Goal: Information Seeking & Learning: Learn about a topic

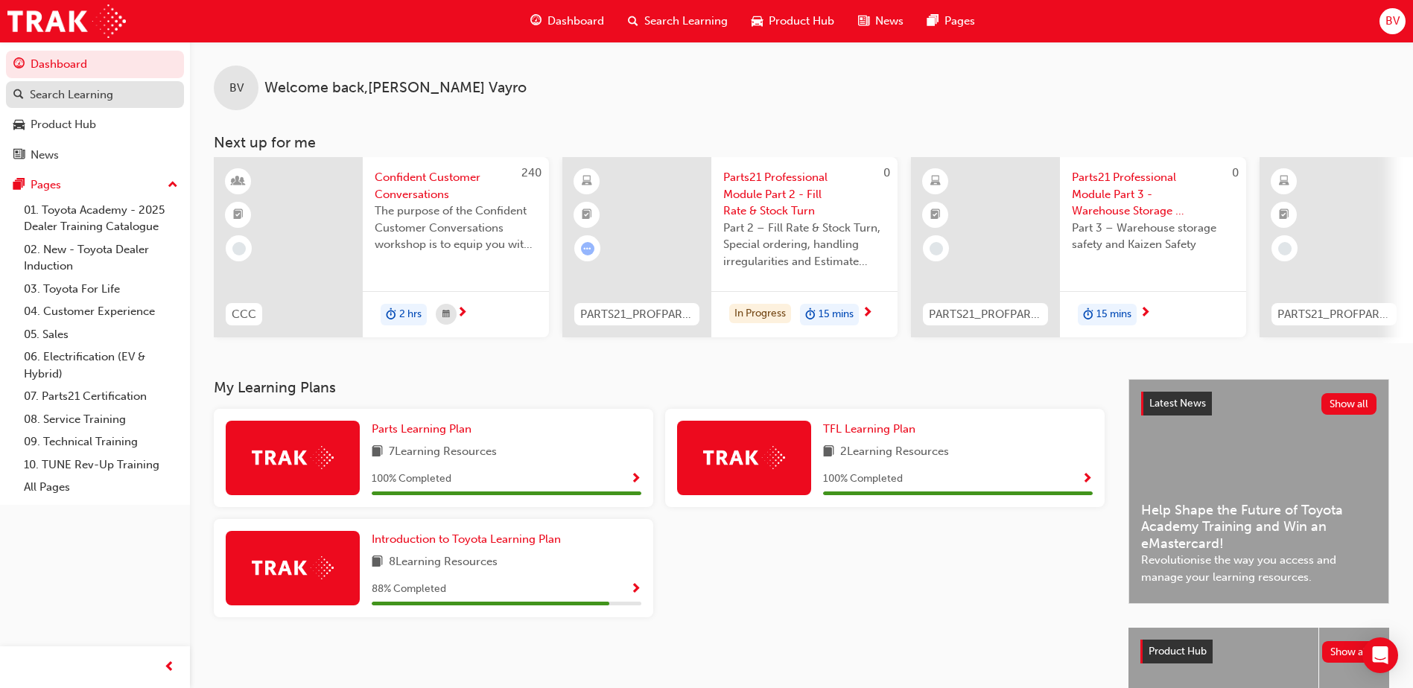
click at [60, 93] on div "Search Learning" at bounding box center [71, 94] width 83 height 17
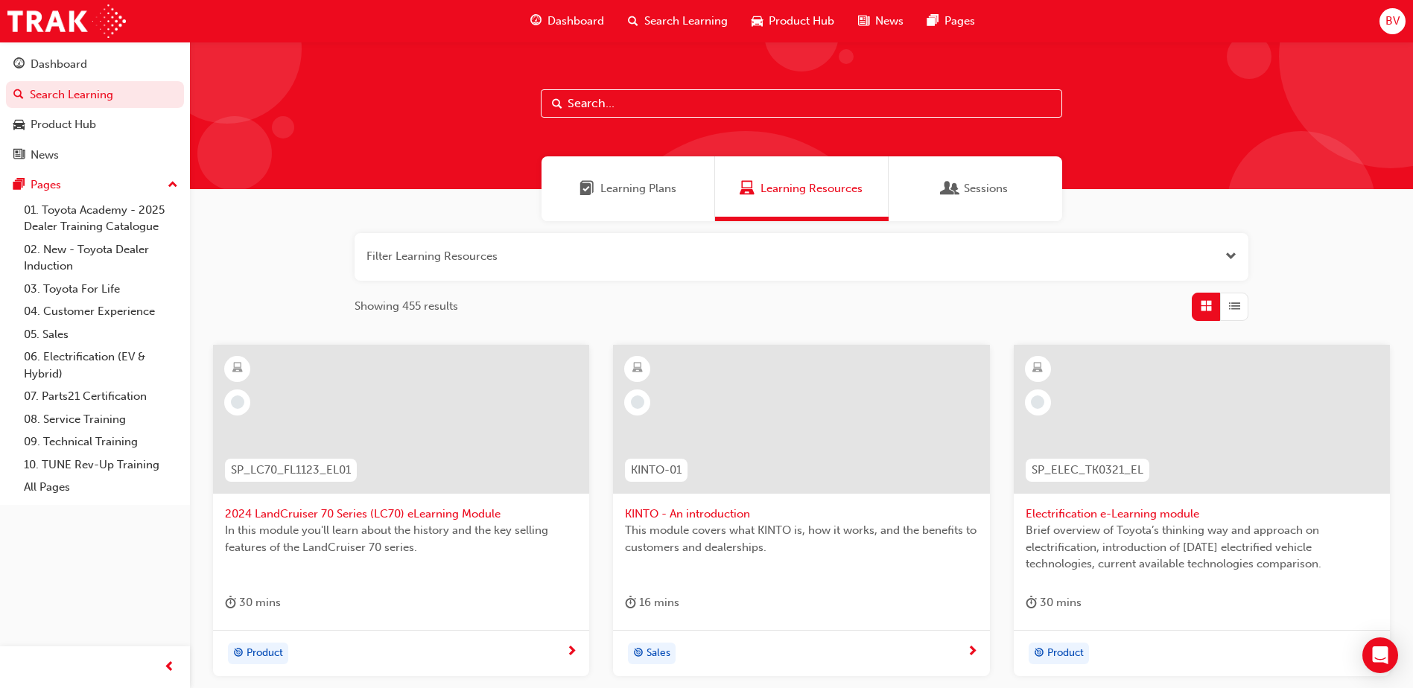
click at [635, 191] on span "Learning Plans" at bounding box center [638, 188] width 76 height 17
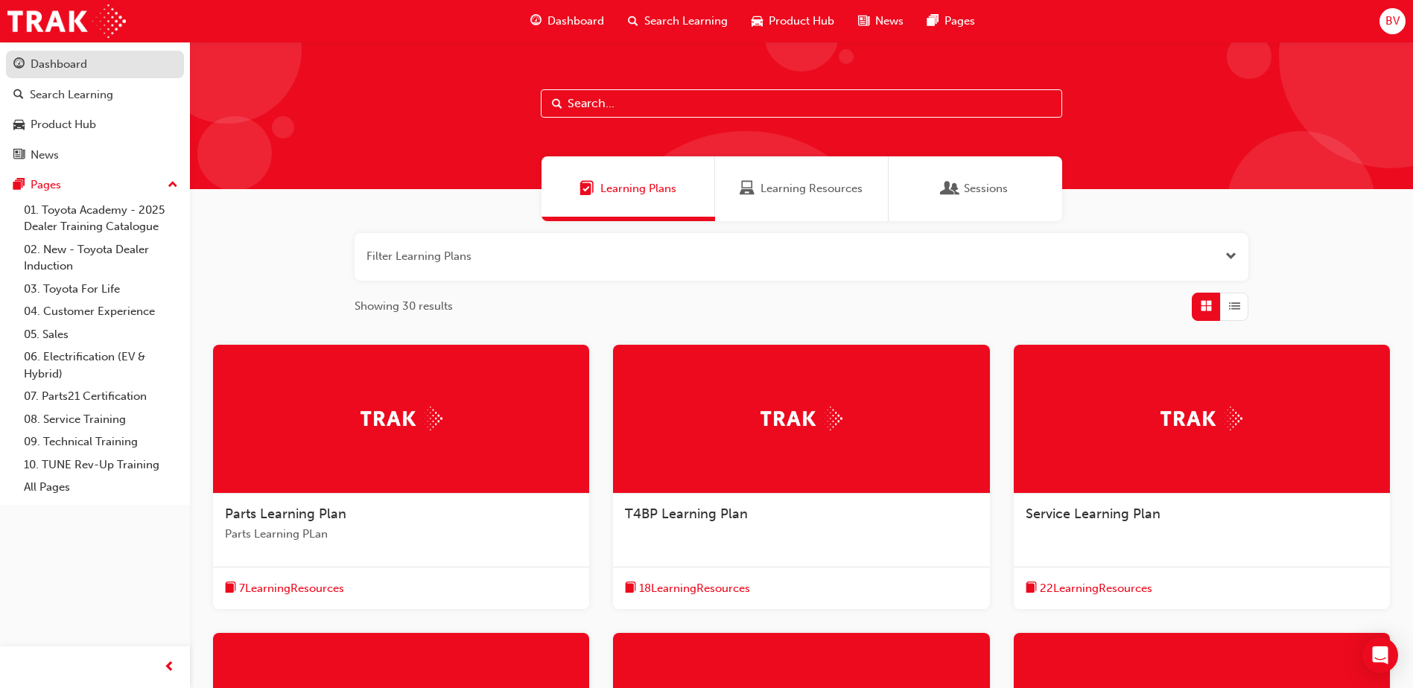
click at [32, 69] on div "Dashboard" at bounding box center [59, 64] width 57 height 17
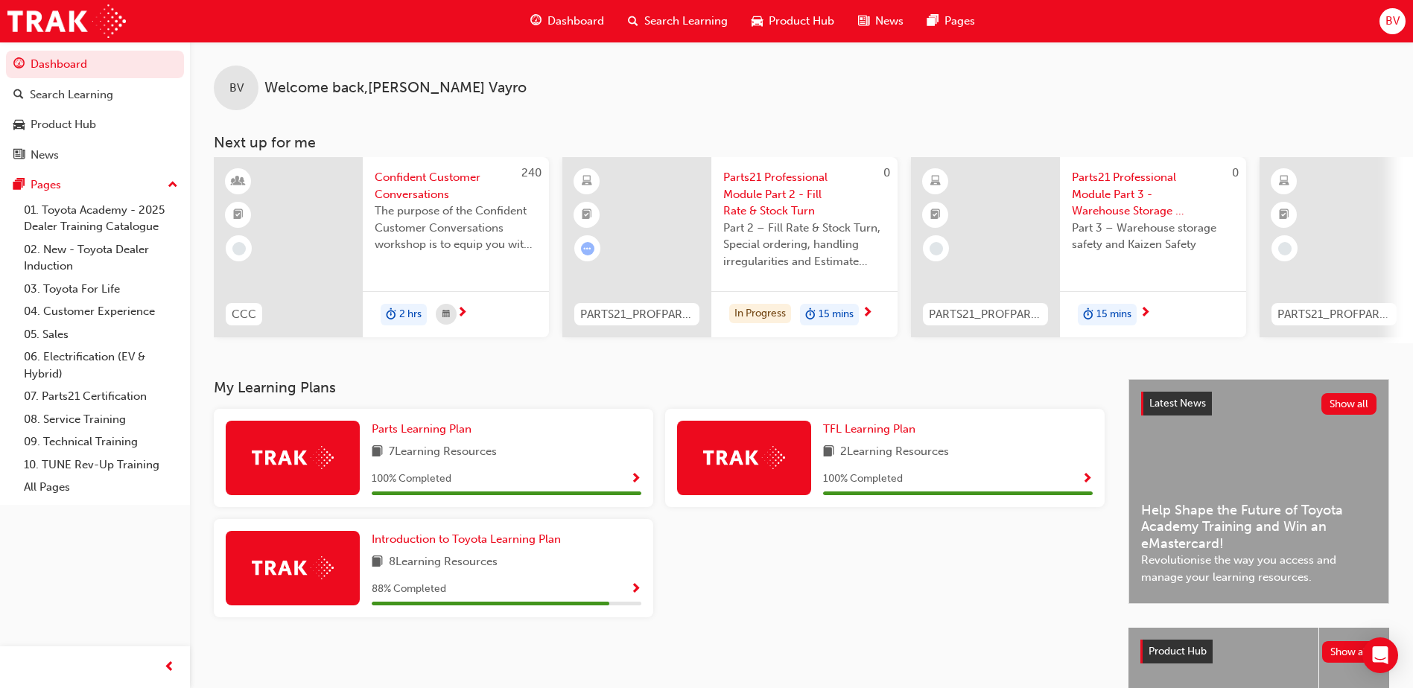
click at [1389, 17] on span "BV" at bounding box center [1393, 21] width 14 height 17
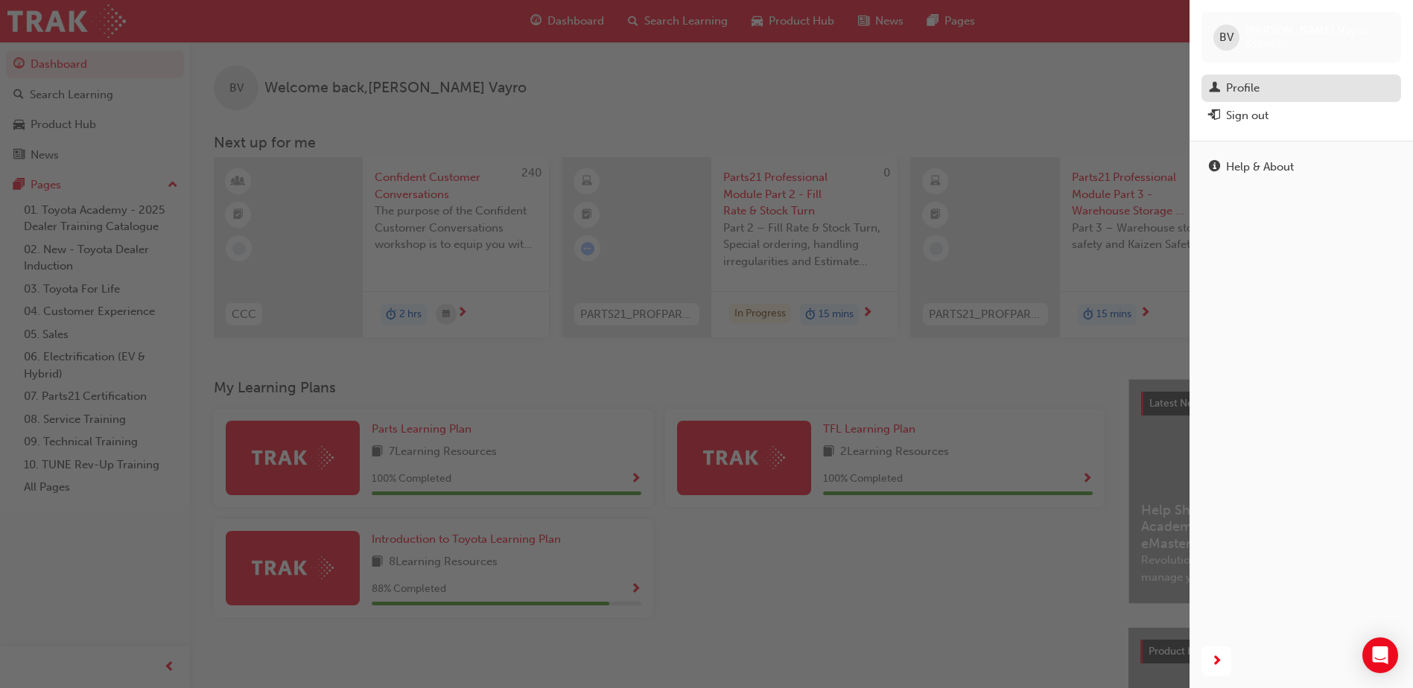
click at [1246, 85] on div "Profile" at bounding box center [1243, 88] width 34 height 17
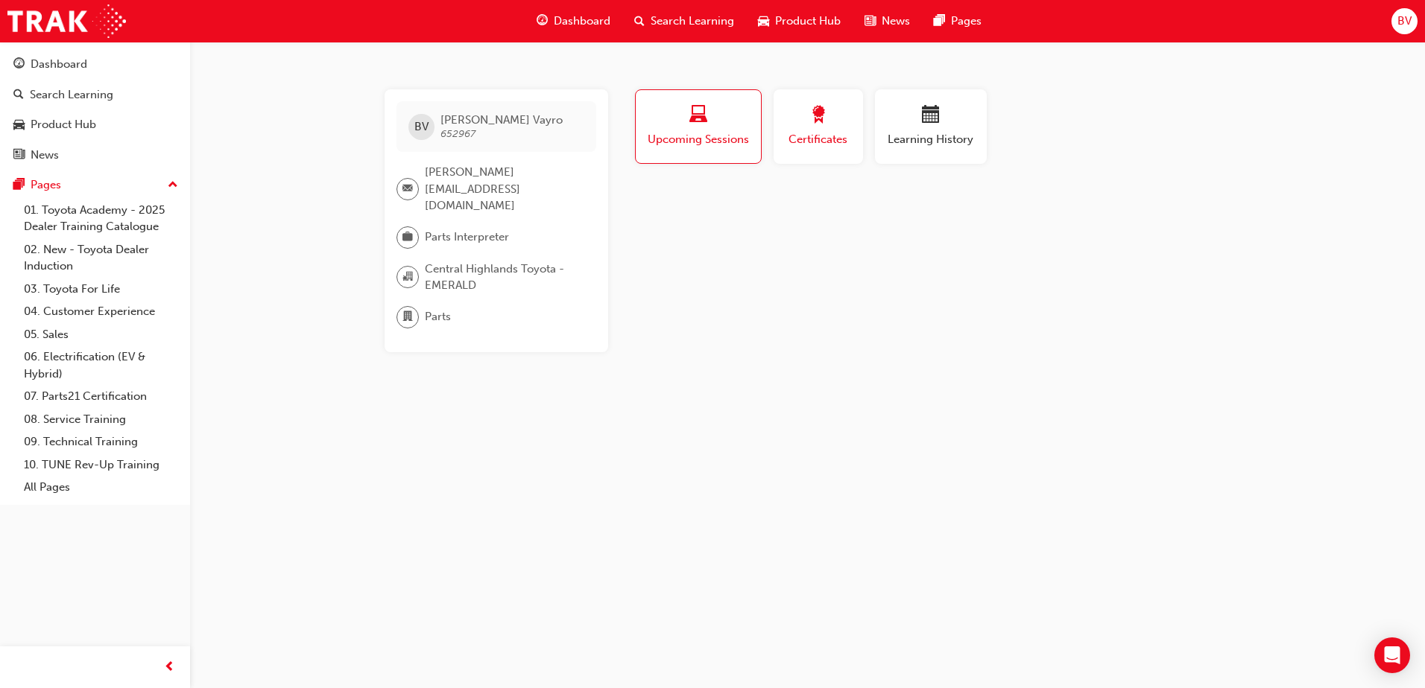
click at [808, 127] on div "button" at bounding box center [818, 117] width 67 height 23
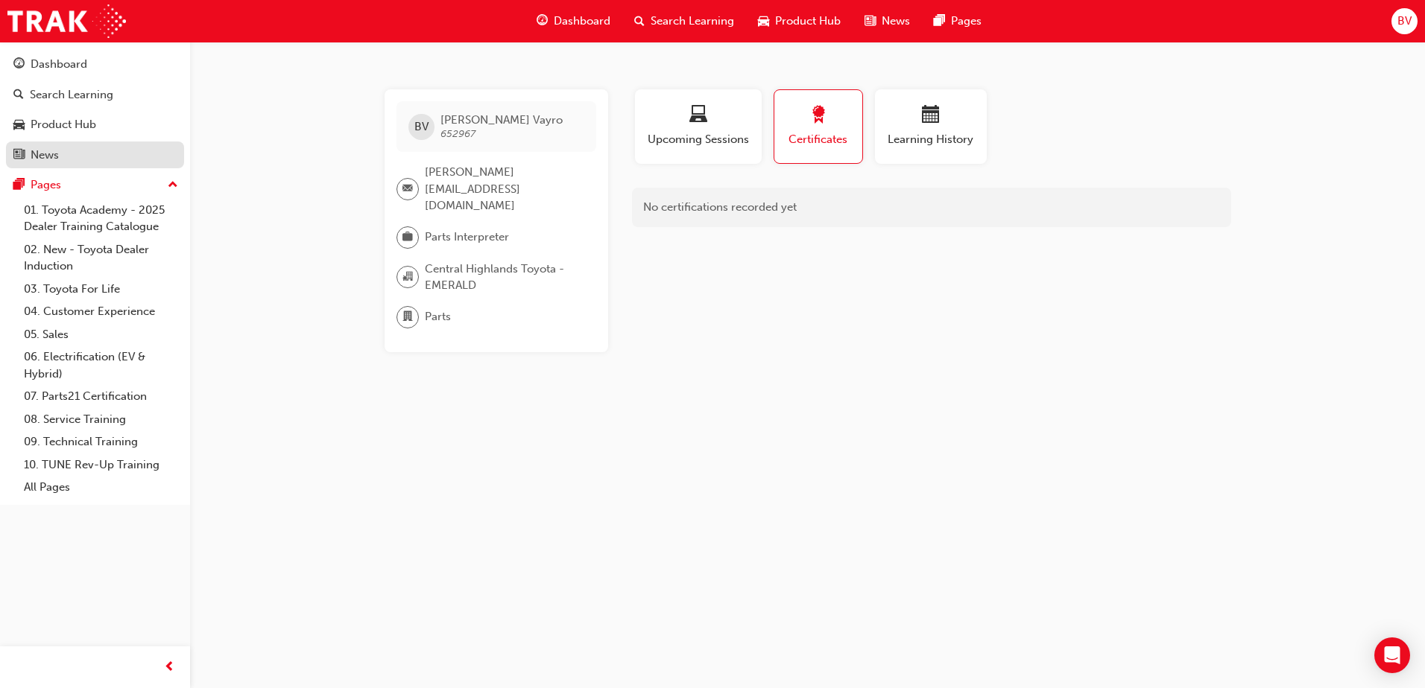
click at [60, 158] on div "News" at bounding box center [94, 155] width 163 height 19
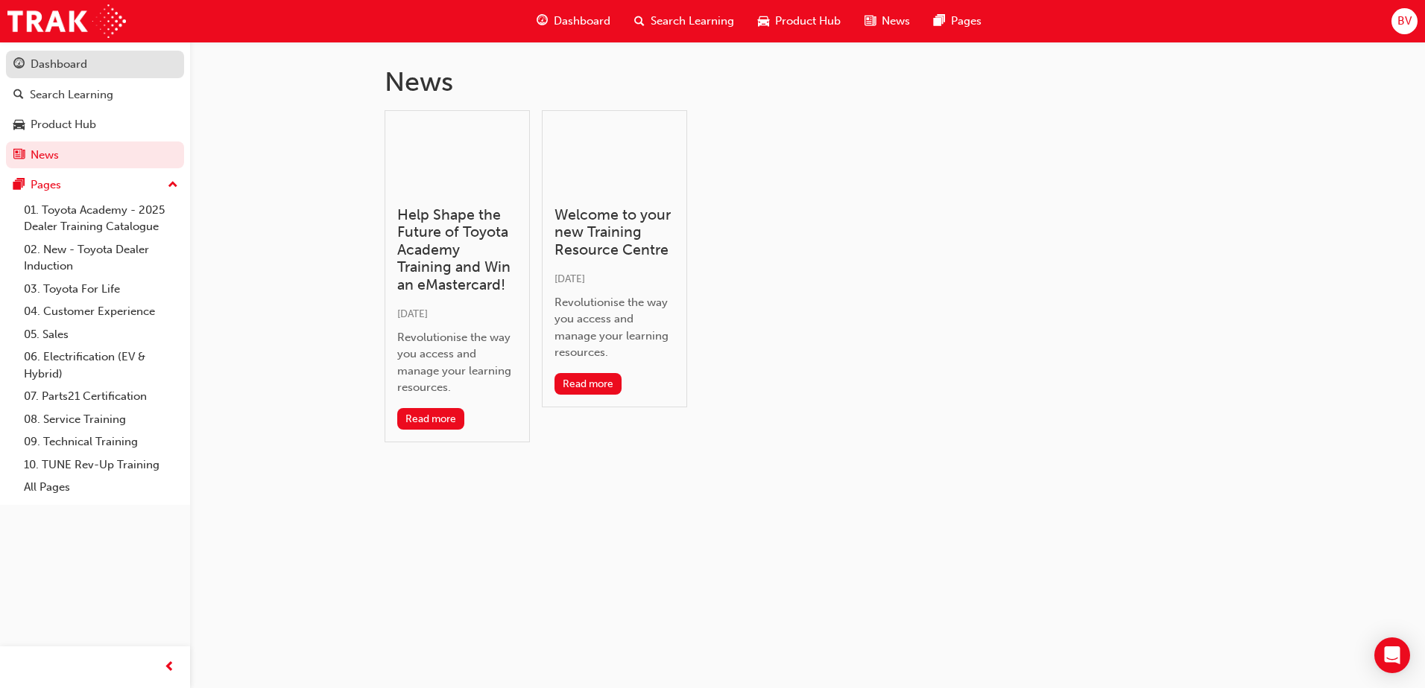
click at [66, 75] on link "Dashboard" at bounding box center [95, 65] width 178 height 28
